Goal: Task Accomplishment & Management: Manage account settings

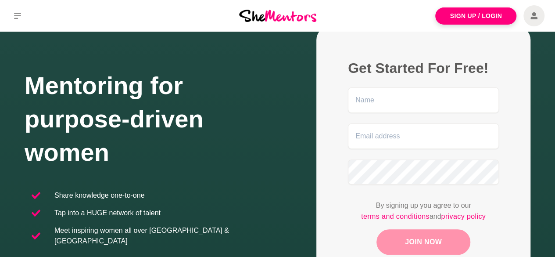
scroll to position [88, 0]
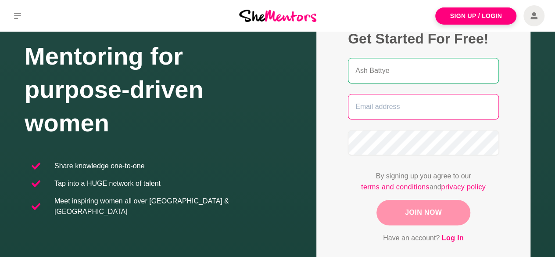
type input "Ash Battye"
click at [392, 108] on input "email" at bounding box center [423, 106] width 151 height 25
paste input "[EMAIL_ADDRESS][DOMAIN_NAME]"
type input "[EMAIL_ADDRESS][DOMAIN_NAME]"
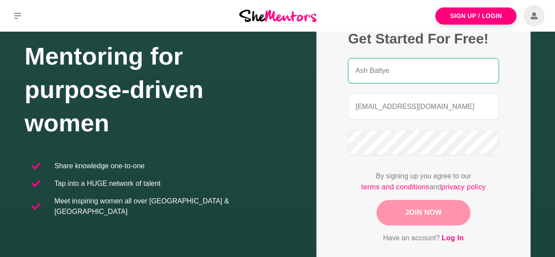
click at [423, 214] on button "Join Now" at bounding box center [424, 212] width 94 height 25
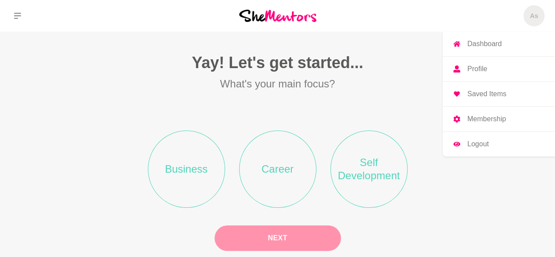
click at [485, 67] on p "Profile" at bounding box center [477, 68] width 20 height 7
click at [477, 142] on p "Logout" at bounding box center [478, 143] width 22 height 7
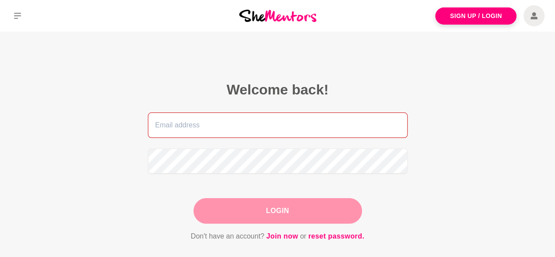
click at [238, 120] on input "email" at bounding box center [278, 124] width 260 height 25
paste input "[EMAIL_ADDRESS][DOMAIN_NAME]"
type input "[EMAIL_ADDRESS][DOMAIN_NAME]"
drag, startPoint x: 298, startPoint y: 127, endPoint x: 124, endPoint y: 117, distance: 174.5
click at [124, 117] on figcaption "Welcome back! hello@emeraldhq.com.au Login Don't have an account? Join now or r…" at bounding box center [277, 161] width 309 height 210
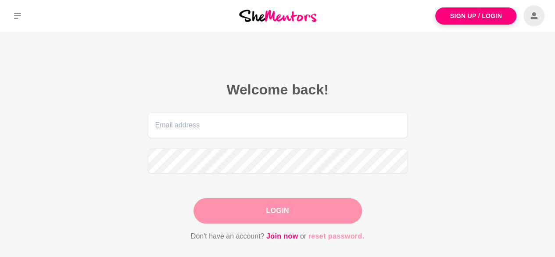
click at [338, 236] on link "reset password." at bounding box center [336, 235] width 56 height 11
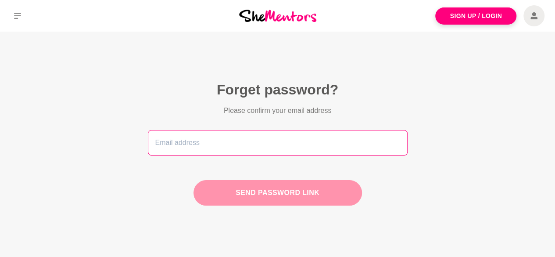
click at [230, 147] on input "email" at bounding box center [278, 142] width 260 height 25
paste input "[EMAIL_ADDRESS][DOMAIN_NAME]"
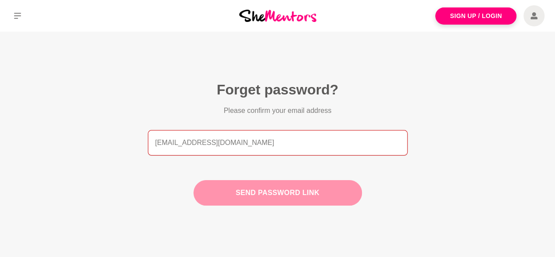
type input "[EMAIL_ADDRESS][DOMAIN_NAME]"
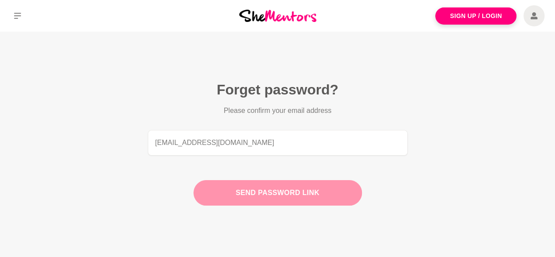
click at [281, 197] on button "Send password link" at bounding box center [278, 192] width 169 height 25
